Goal: Information Seeking & Learning: Learn about a topic

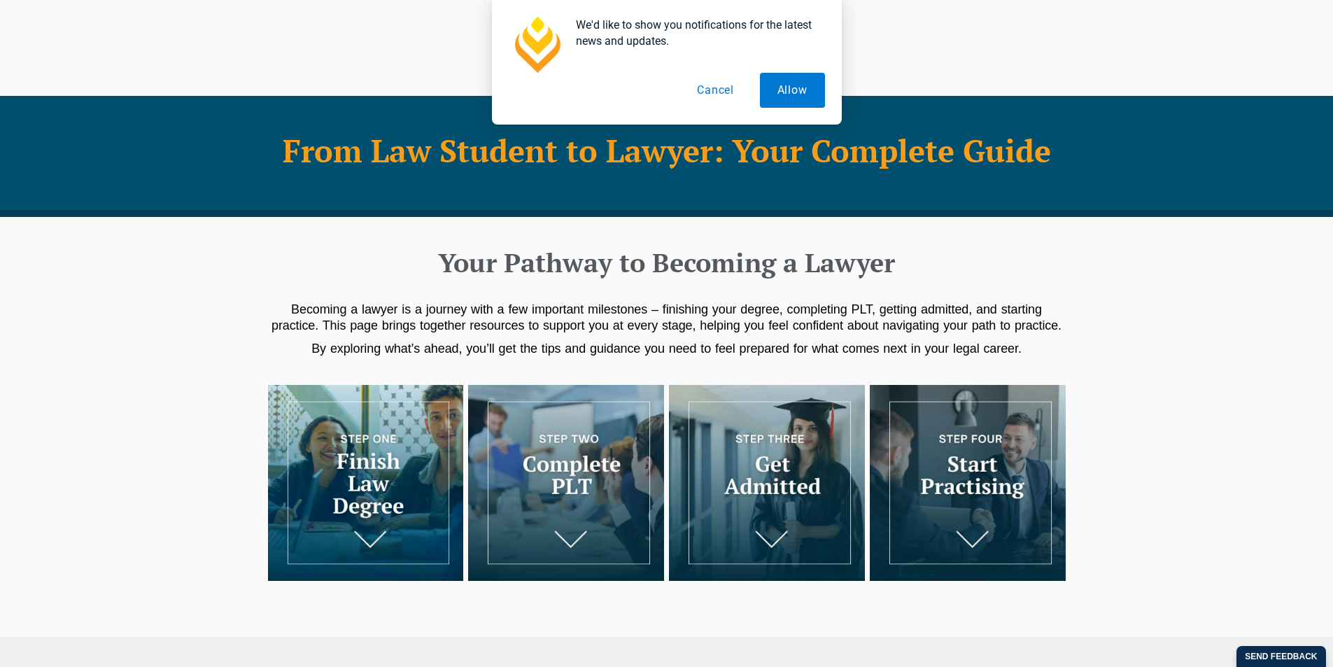
click at [383, 484] on img at bounding box center [366, 483] width 196 height 196
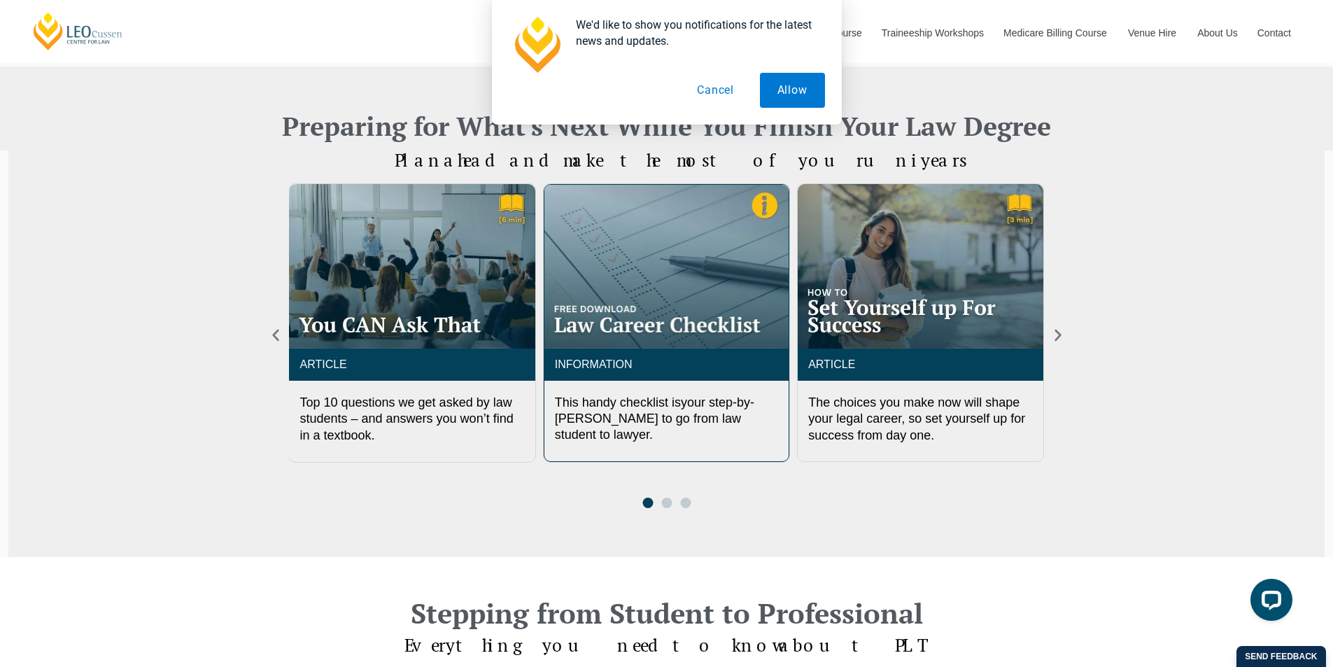
scroll to position [497, 0]
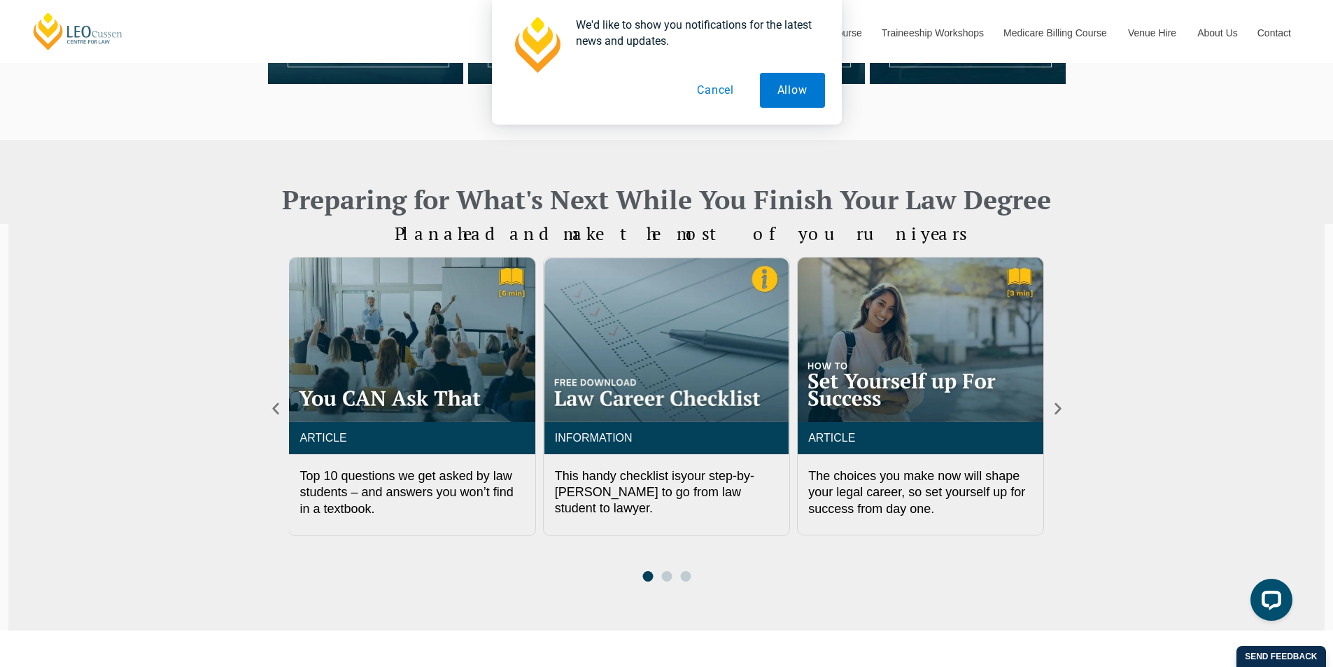
click at [721, 91] on button "Cancel" at bounding box center [715, 90] width 72 height 35
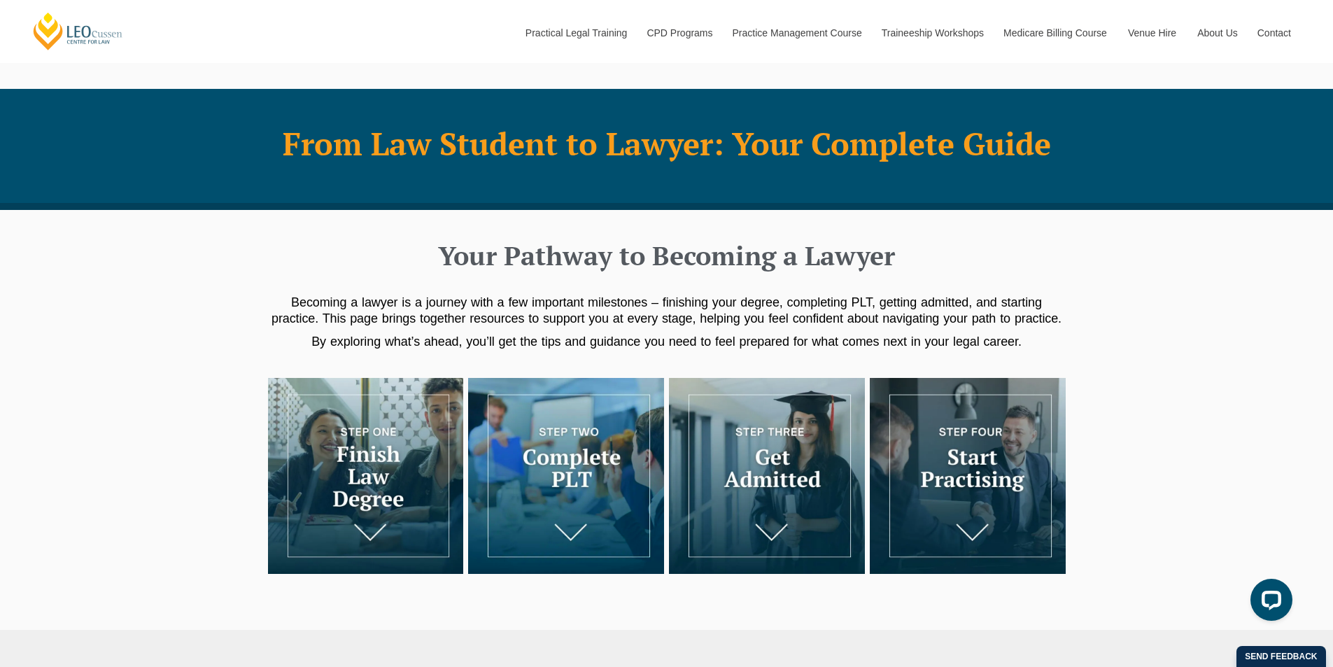
click at [628, 546] on img at bounding box center [566, 476] width 196 height 196
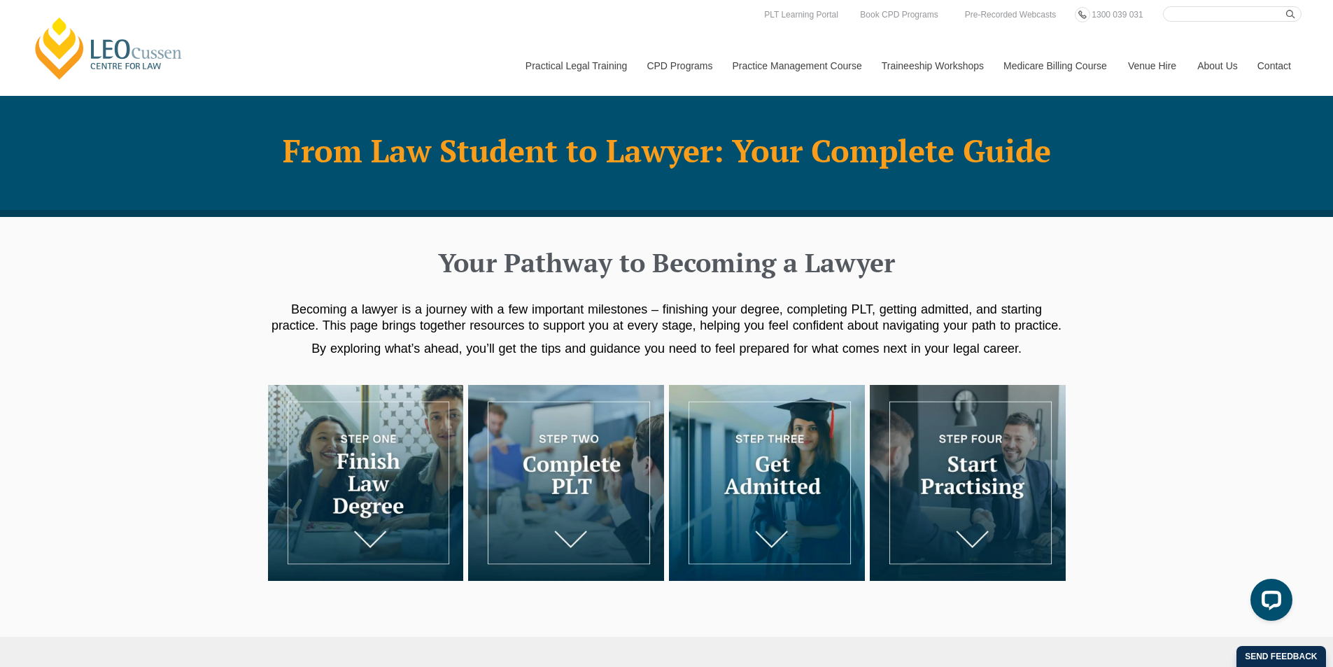
click at [807, 489] on img at bounding box center [767, 483] width 196 height 196
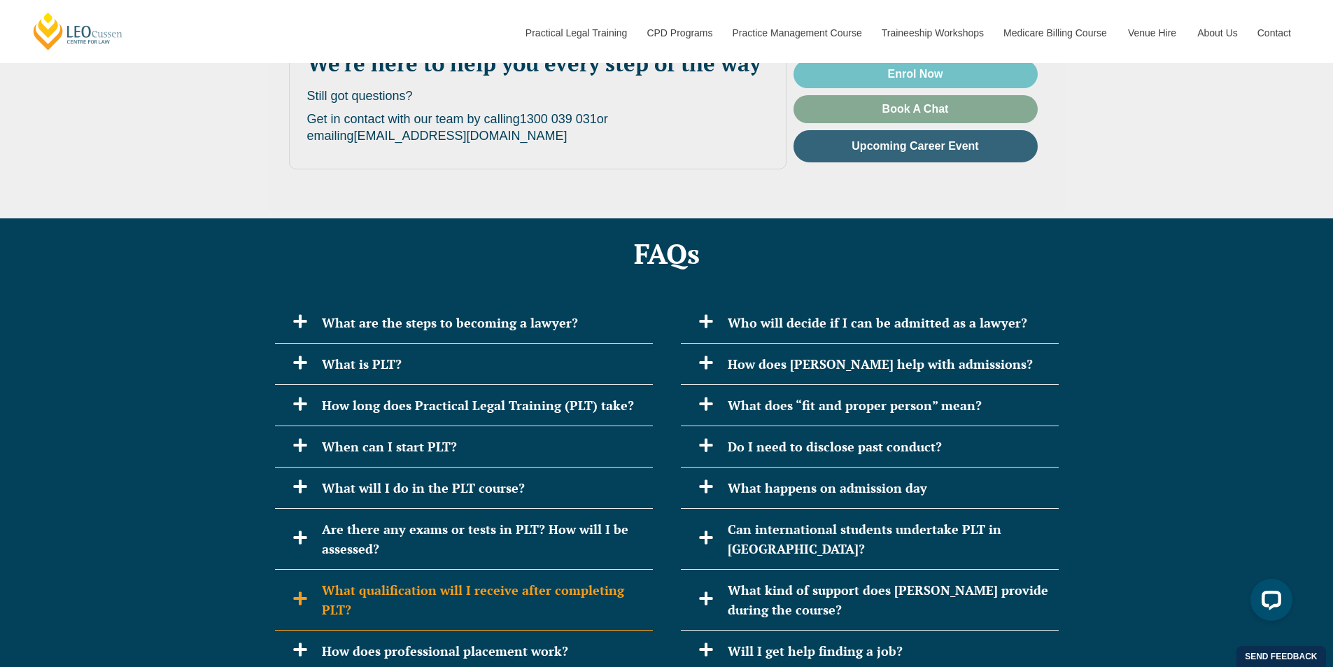
scroll to position [3194, 0]
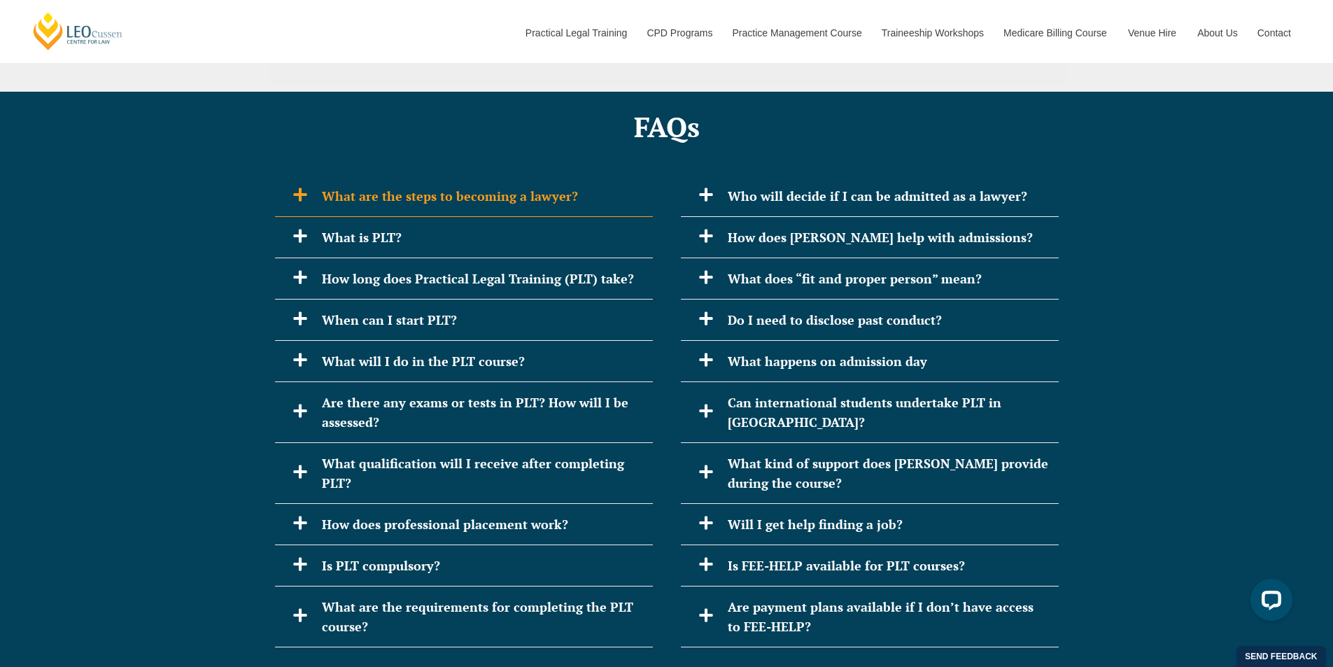
click at [451, 186] on h2 "What are the steps to becoming a lawyer?" at bounding box center [482, 196] width 320 height 20
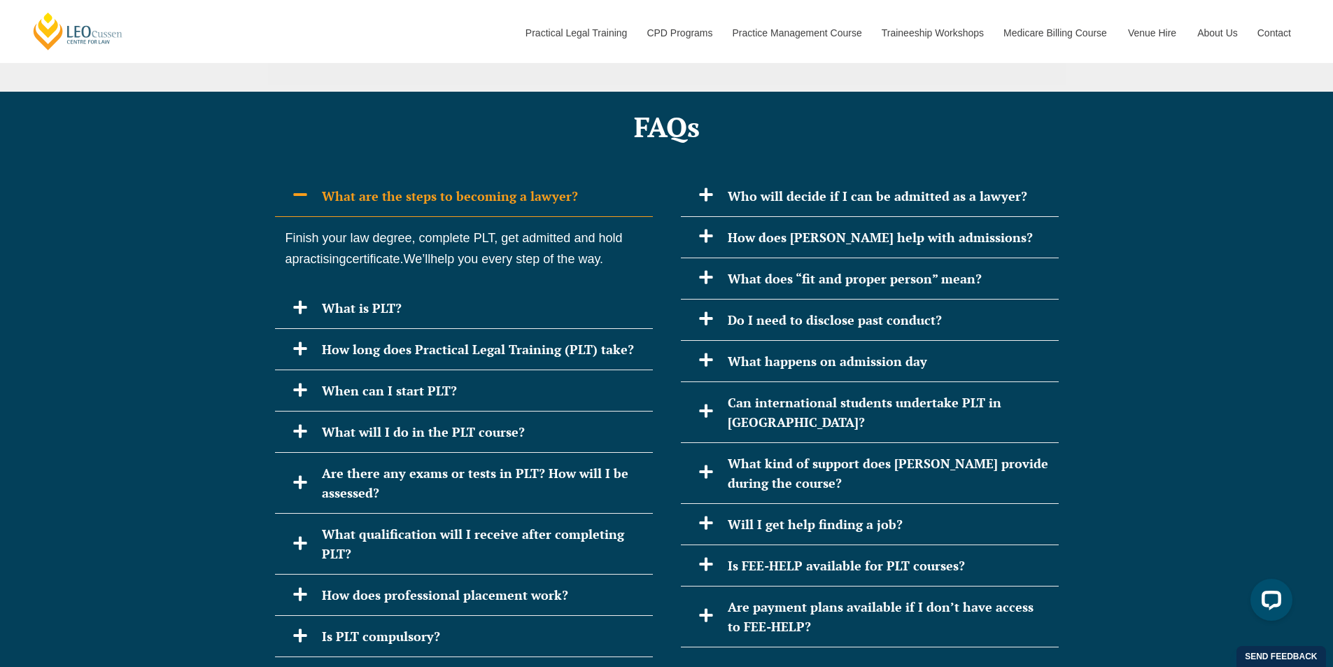
click at [451, 186] on h2 "What are the steps to becoming a lawyer?" at bounding box center [482, 196] width 320 height 20
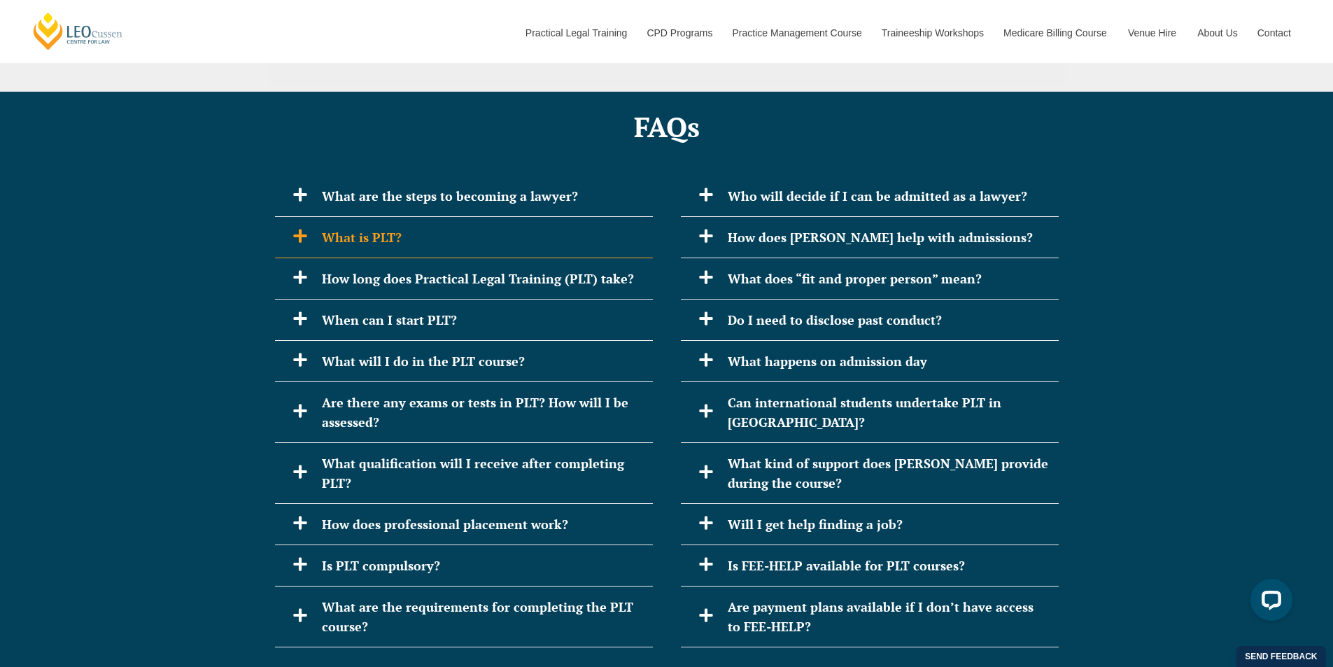
click at [410, 227] on h2 "What is PLT?" at bounding box center [482, 237] width 320 height 20
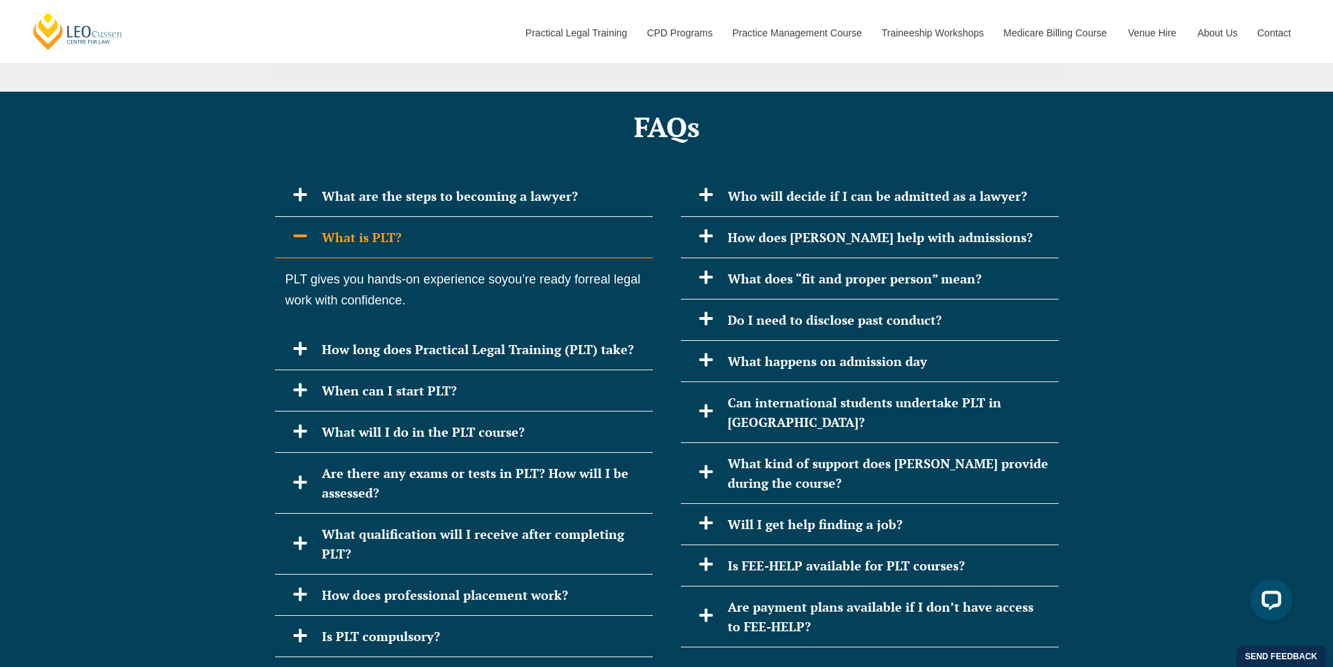
click at [410, 227] on h2 "What is PLT?" at bounding box center [482, 237] width 320 height 20
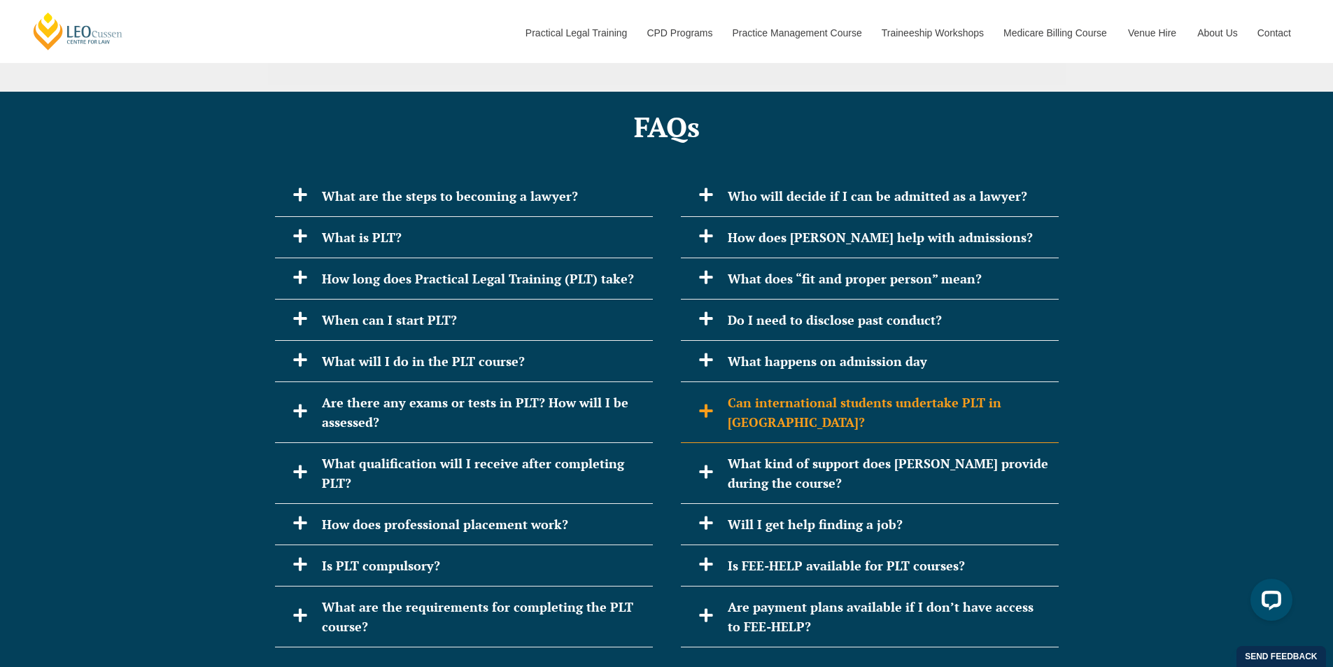
click at [849, 393] on h2 "Can international students undertake PLT in Australia?" at bounding box center [888, 412] width 320 height 39
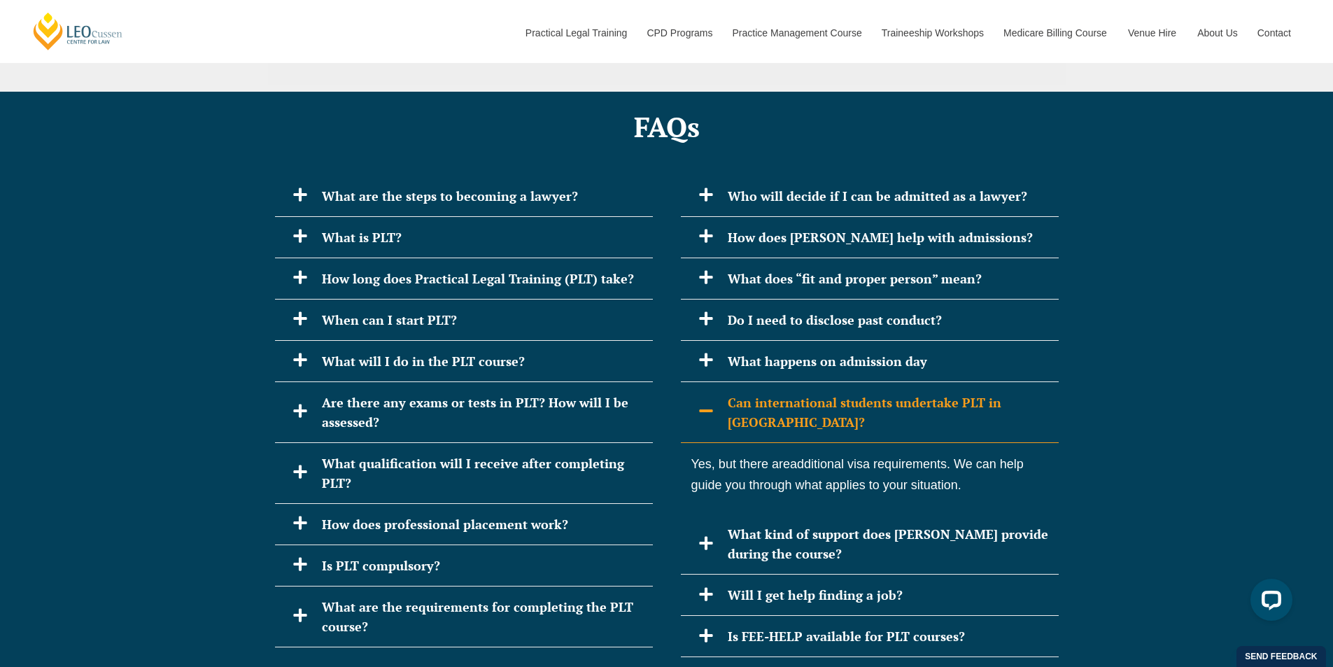
click at [899, 393] on h2 "Can international students undertake PLT in Australia?" at bounding box center [888, 412] width 320 height 39
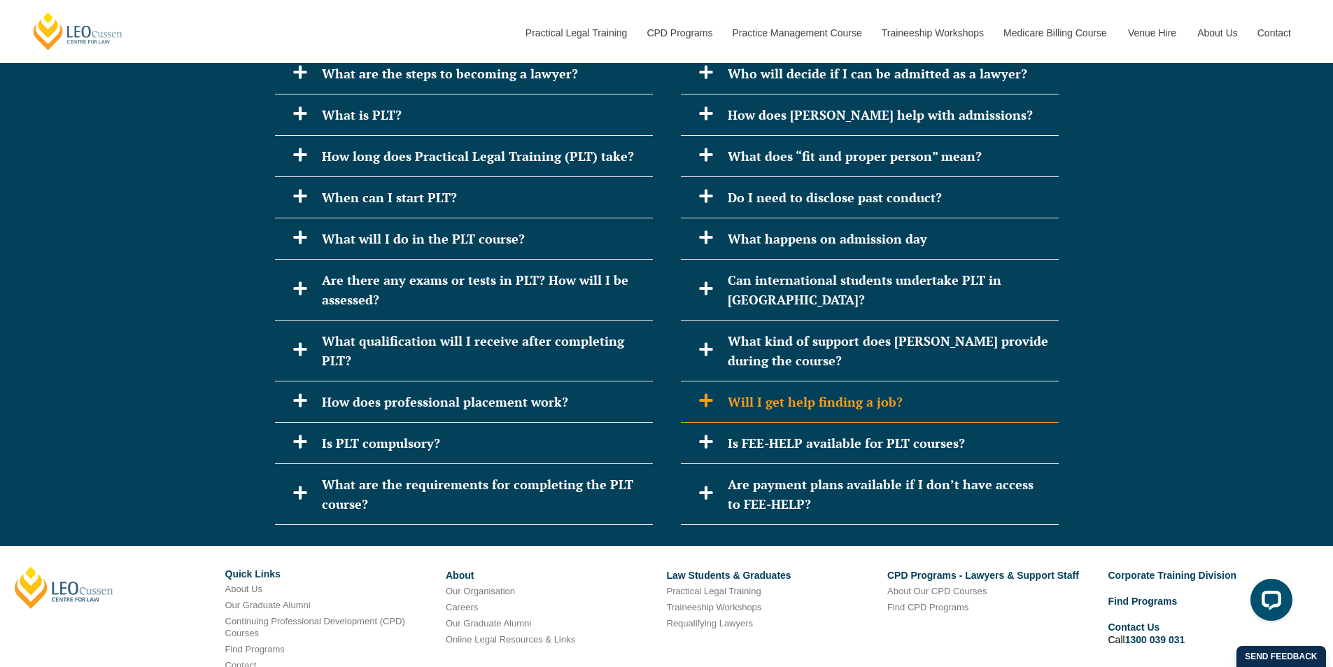
scroll to position [3422, 0]
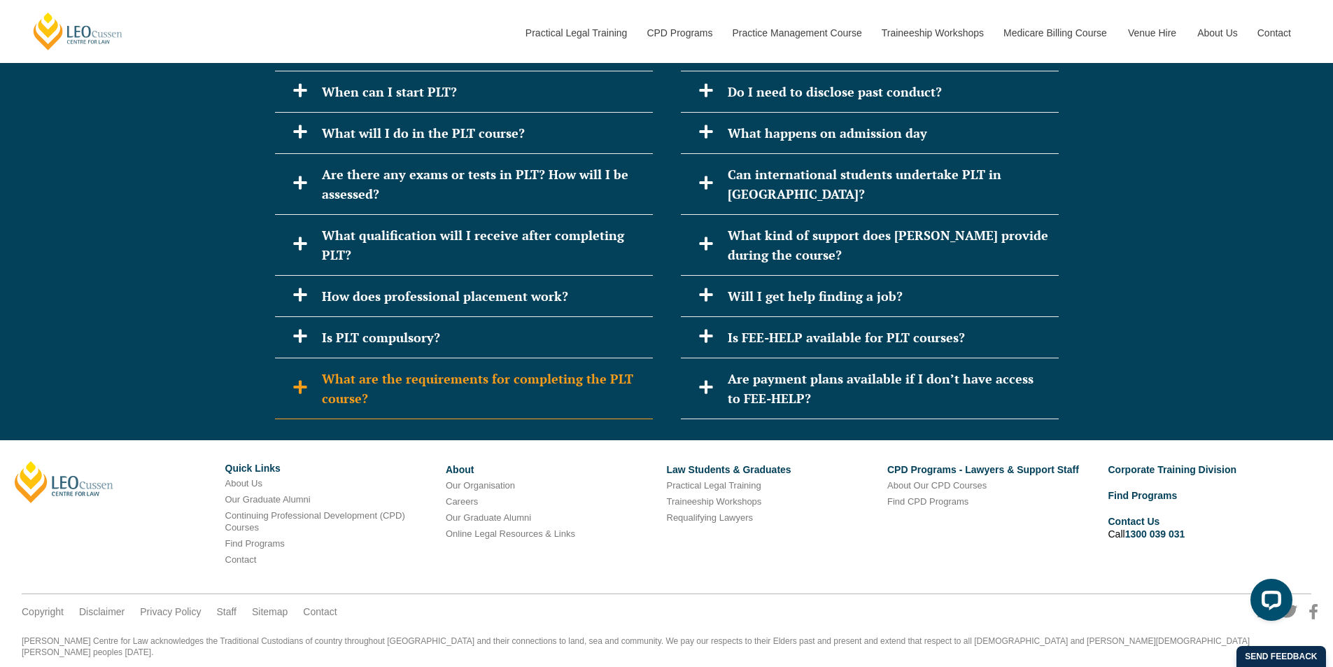
click at [456, 376] on h2 "What are the requirements for completing the PLT course?" at bounding box center [482, 388] width 320 height 39
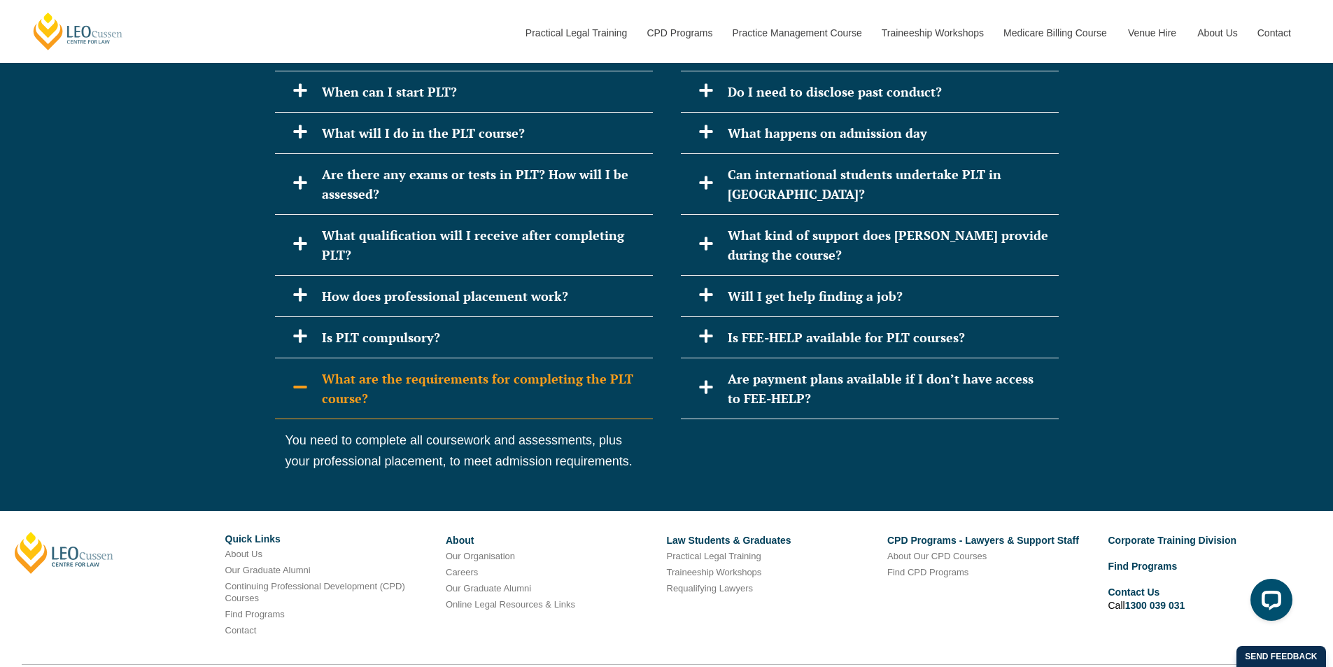
click at [447, 369] on h2 "What are the requirements for completing the PLT course?" at bounding box center [482, 388] width 320 height 39
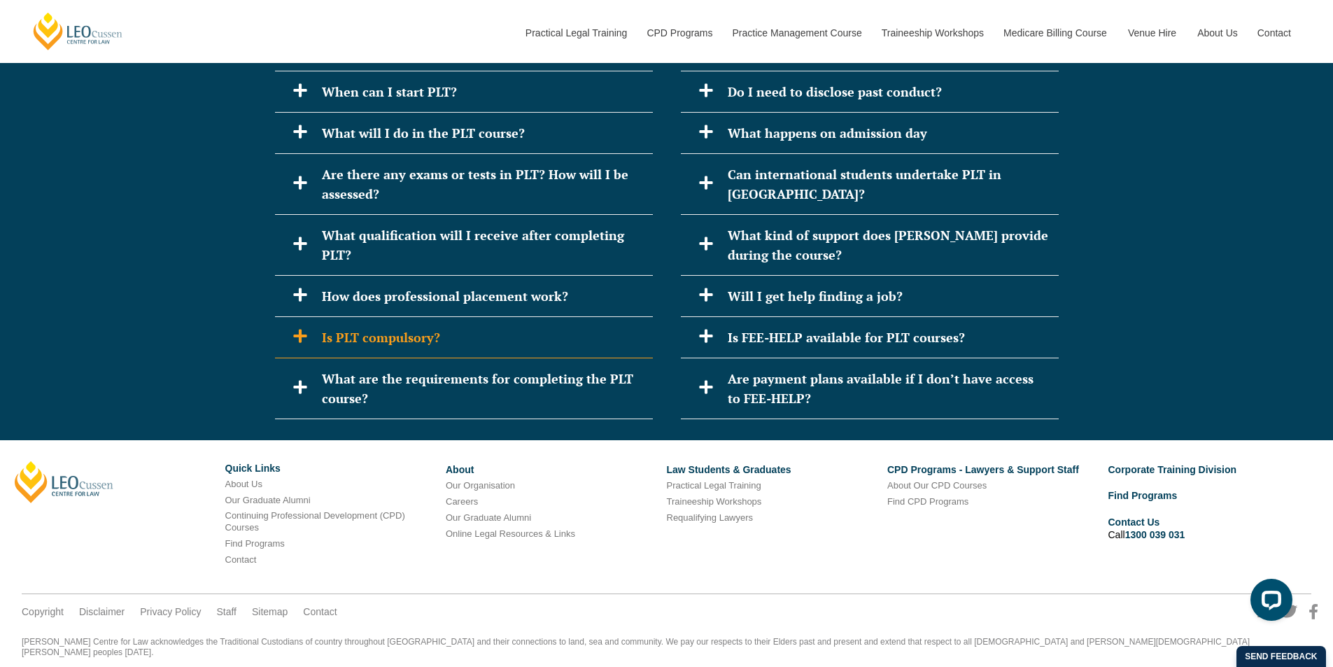
click at [437, 327] on h2 "Is PLT compulsory?" at bounding box center [482, 337] width 320 height 20
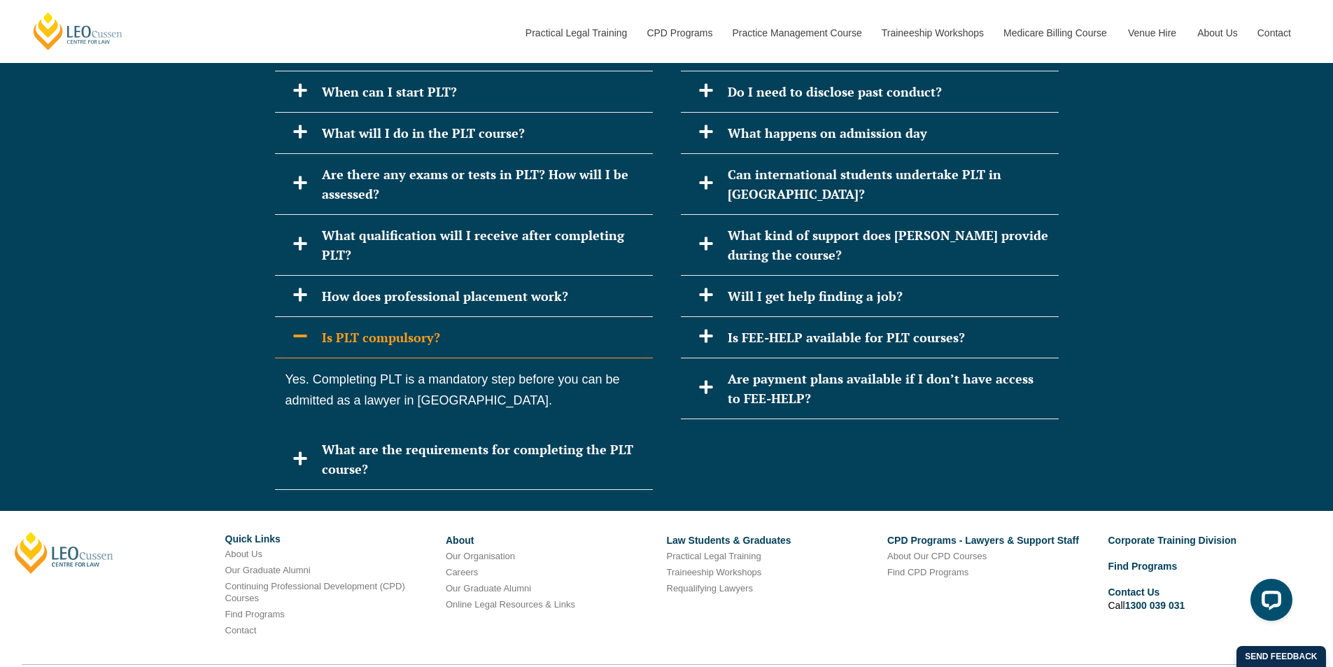
click at [437, 327] on h2 "Is PLT compulsory?" at bounding box center [482, 337] width 320 height 20
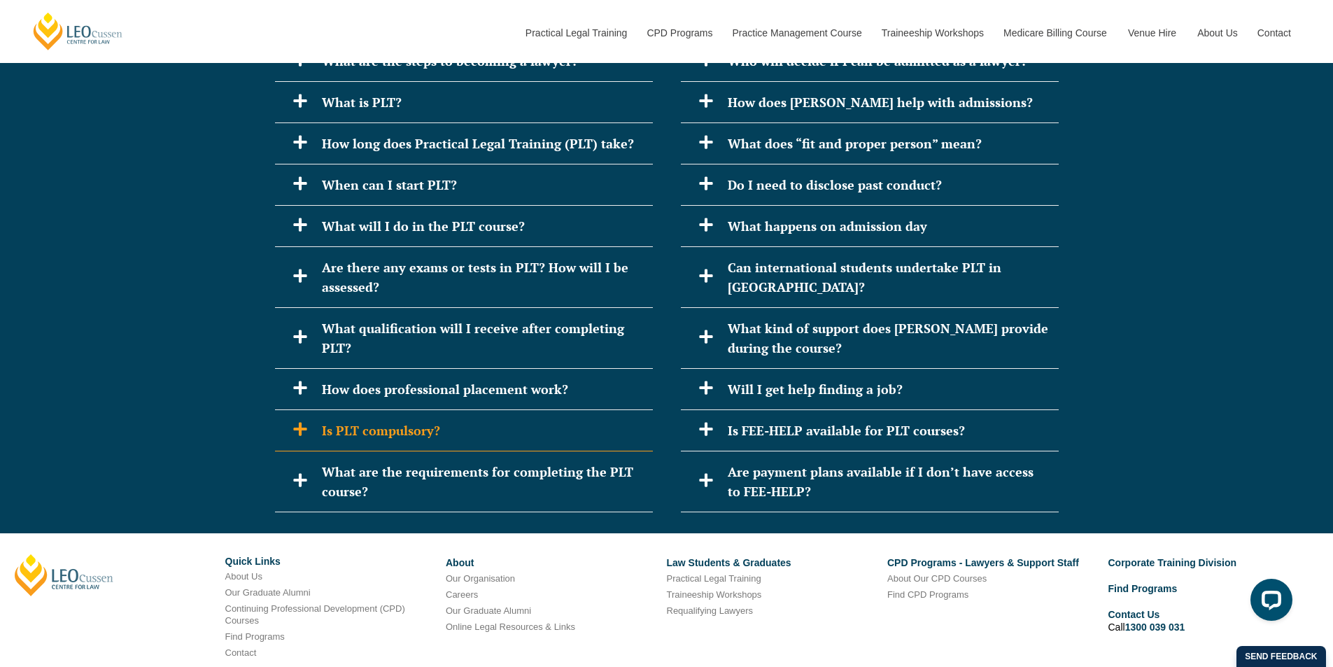
scroll to position [3212, 0]
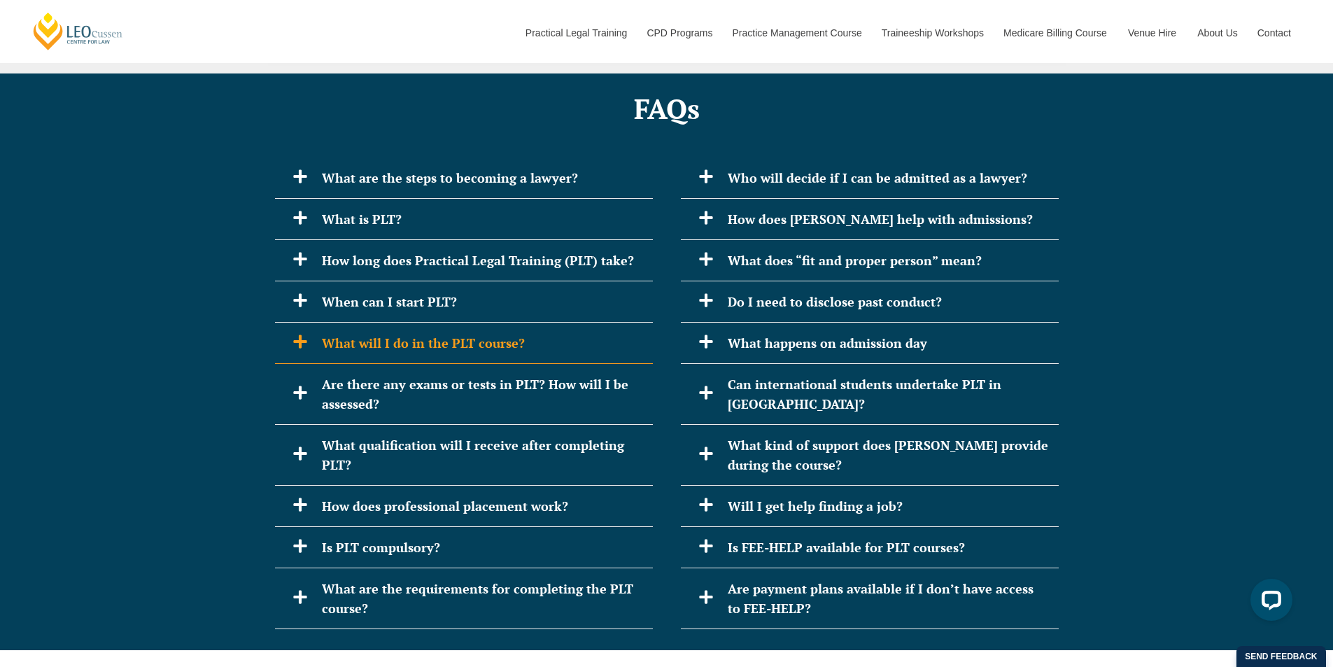
click at [486, 333] on h2 "What will I do in the PLT course?" at bounding box center [482, 343] width 320 height 20
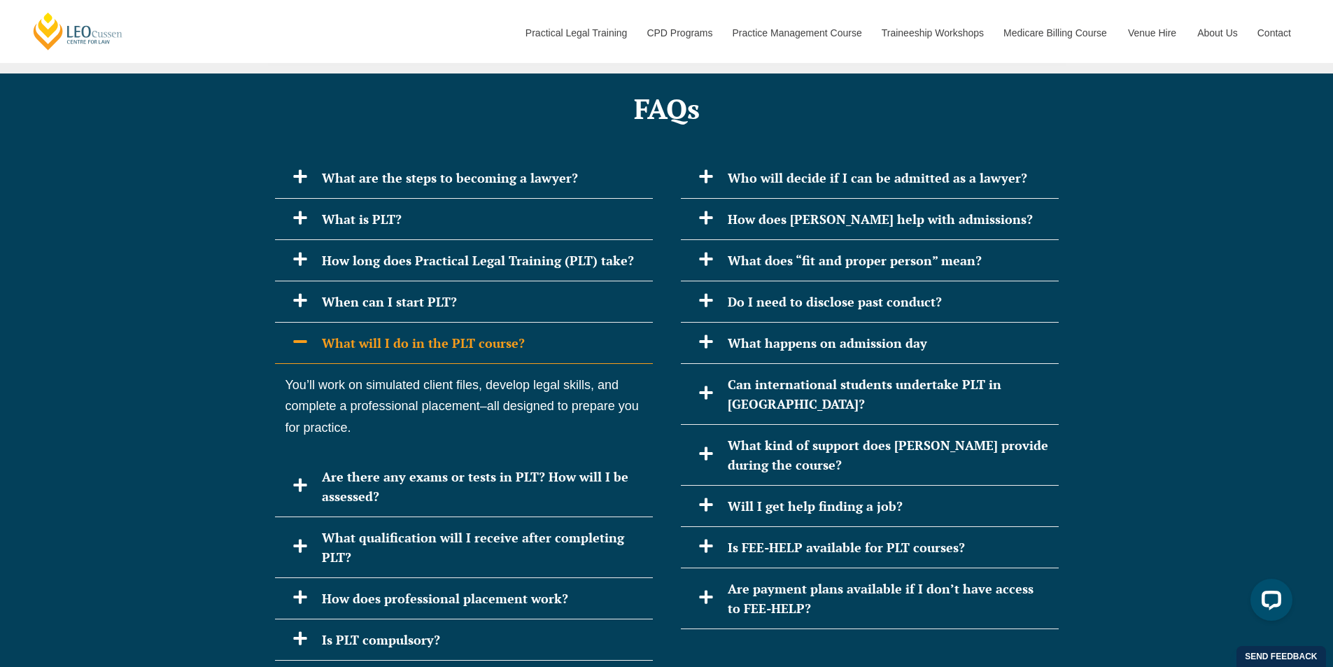
click at [486, 333] on h2 "What will I do in the PLT course?" at bounding box center [482, 343] width 320 height 20
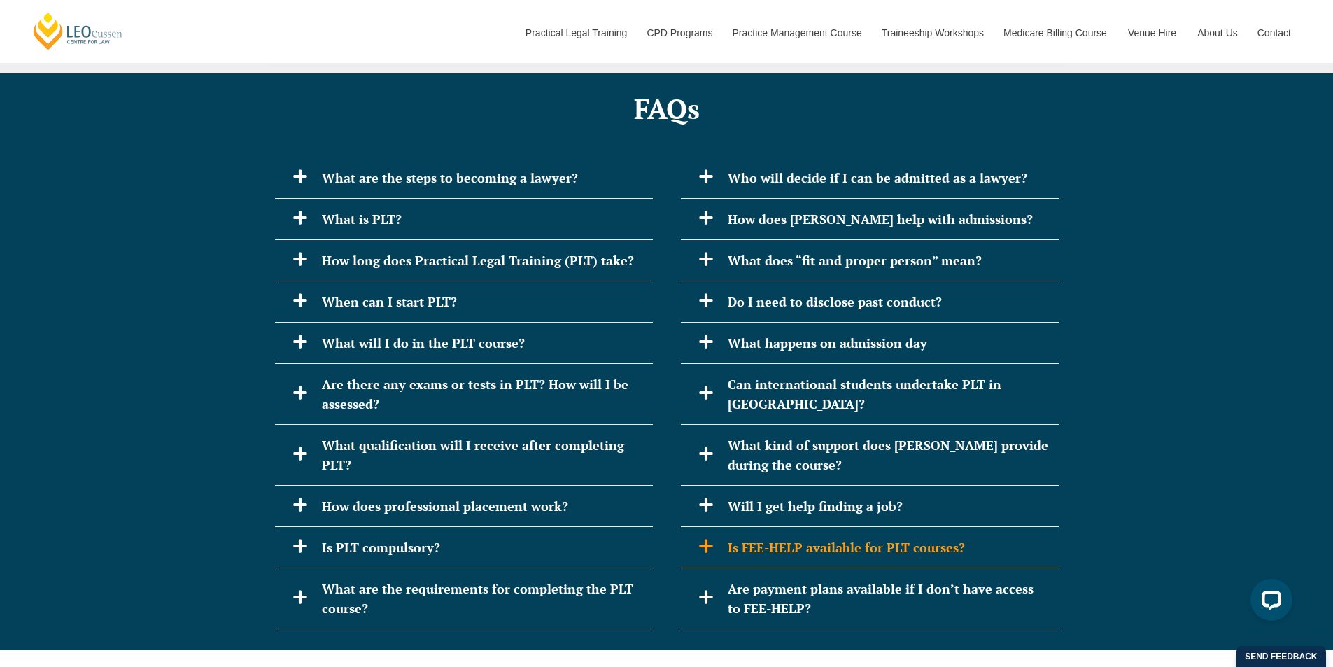
click at [845, 537] on h2 "Is FEE-HELP available for PLT courses?" at bounding box center [888, 547] width 320 height 20
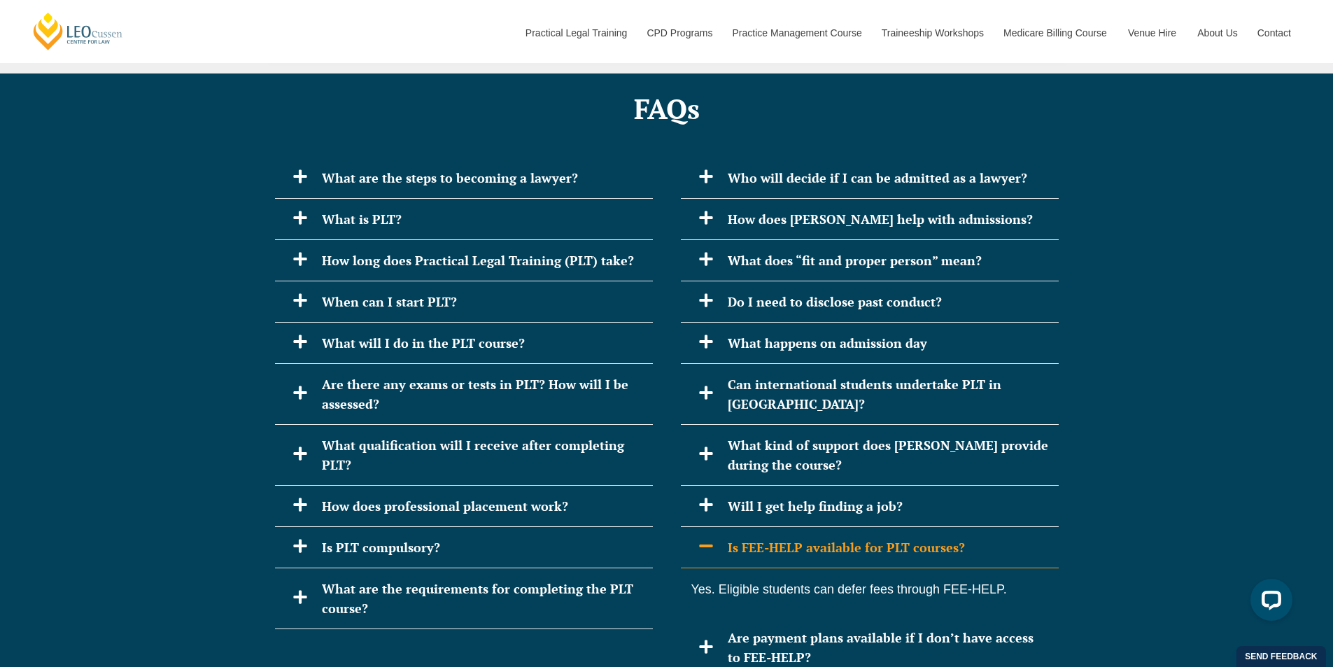
click at [844, 537] on h2 "Is FEE-HELP available for PLT courses?" at bounding box center [888, 547] width 320 height 20
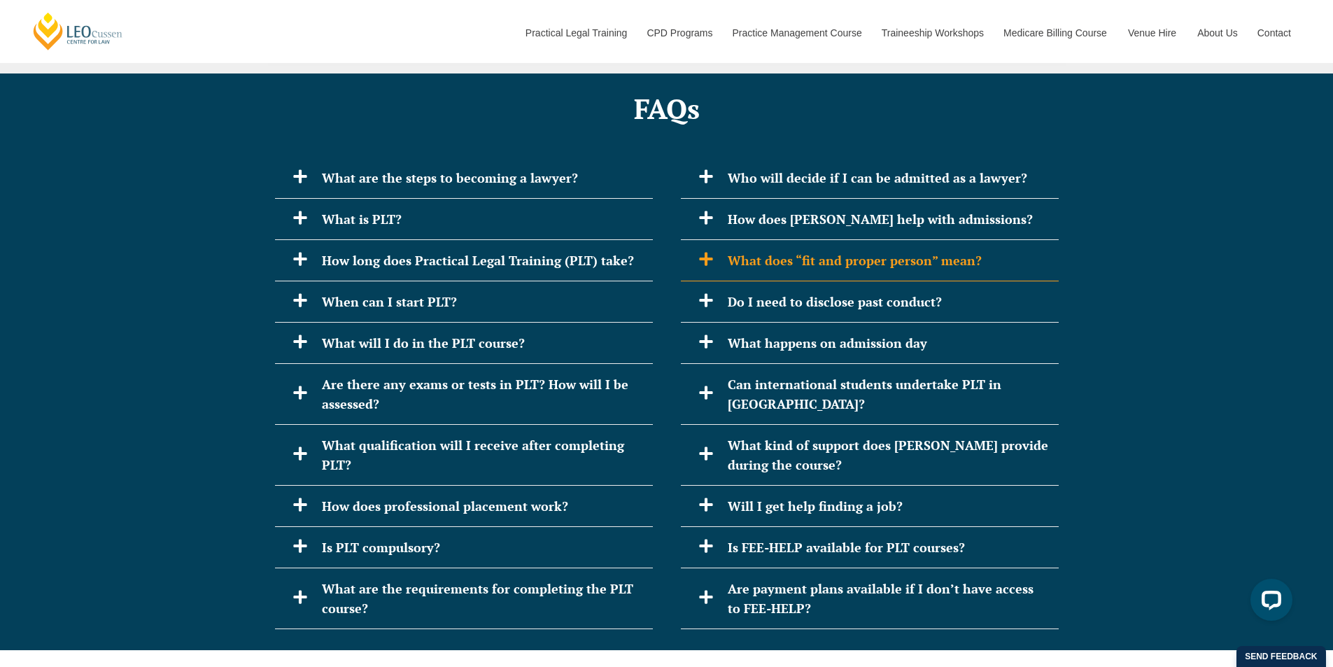
click at [880, 251] on h2 "What does “fit and proper person” mean?" at bounding box center [888, 261] width 320 height 20
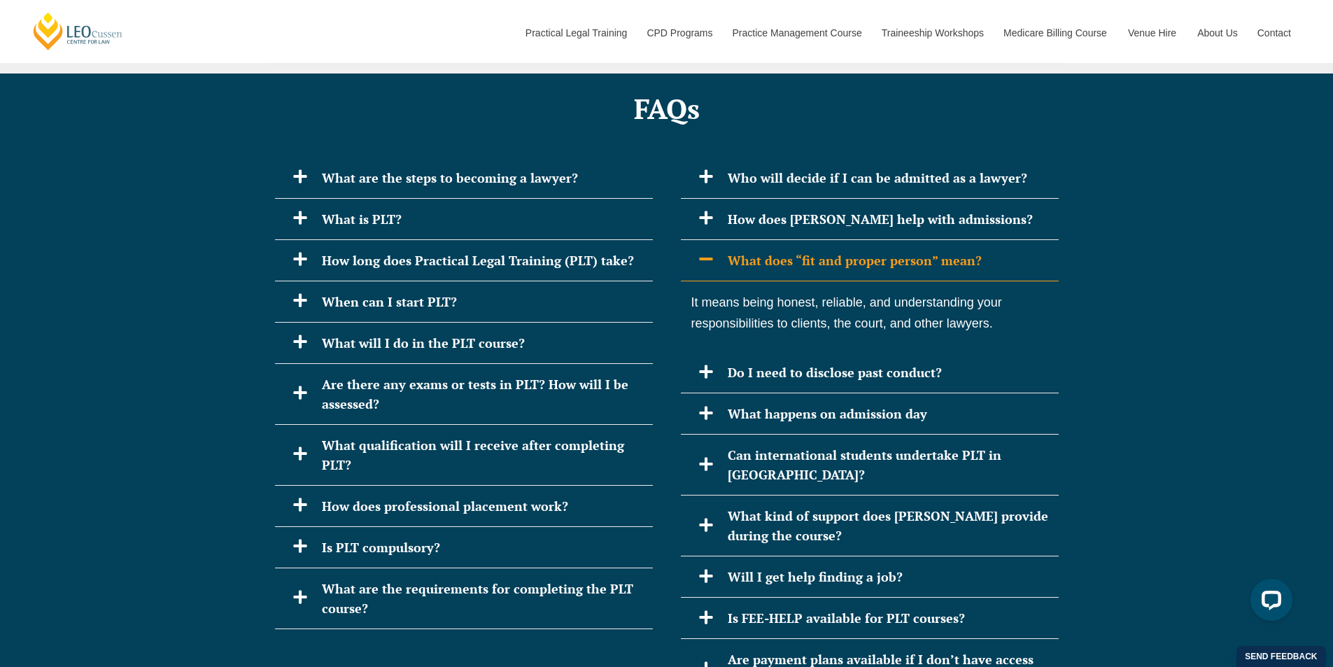
click at [880, 251] on h2 "What does “fit and proper person” mean?" at bounding box center [888, 261] width 320 height 20
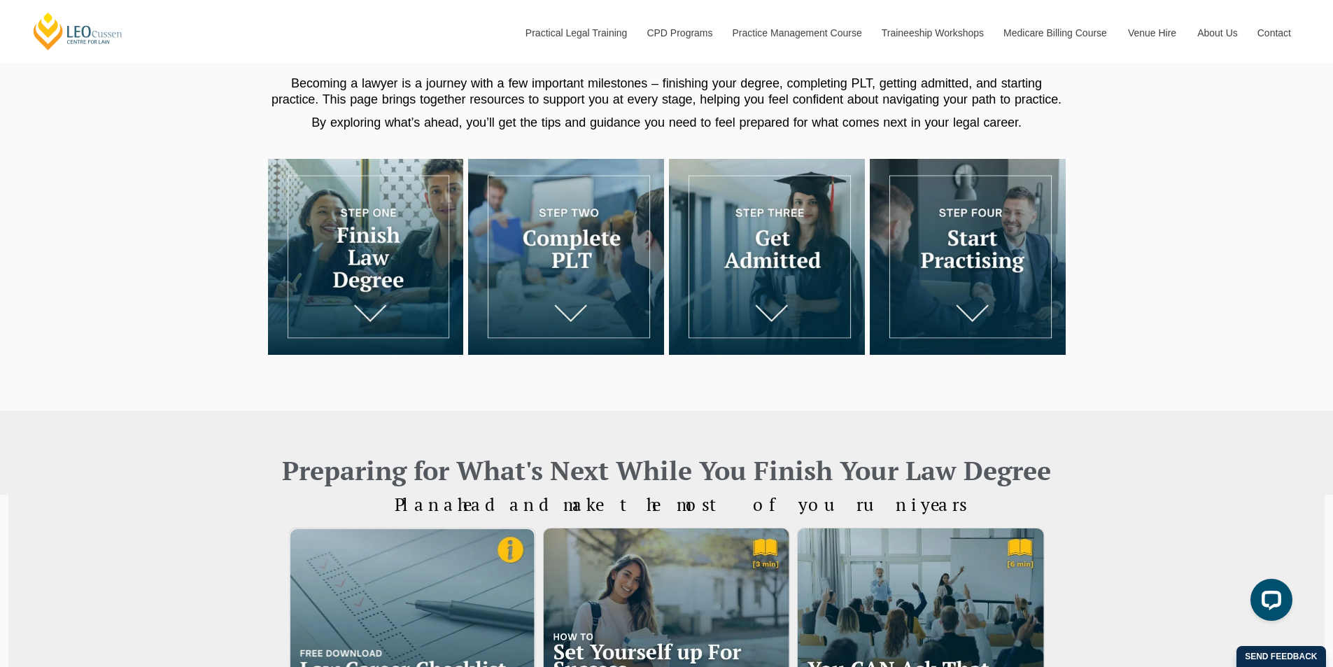
scroll to position [0, 0]
